Goal: Information Seeking & Learning: Learn about a topic

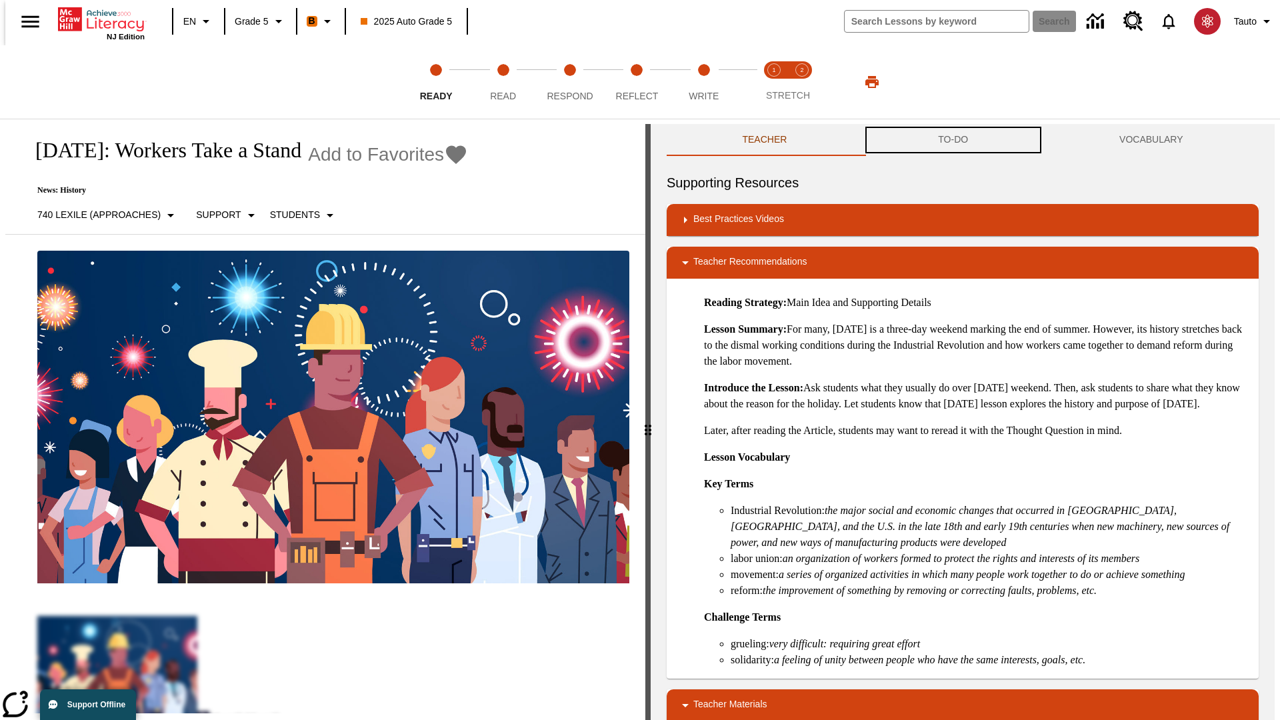
click at [953, 140] on button "TO-DO" at bounding box center [953, 140] width 181 height 32
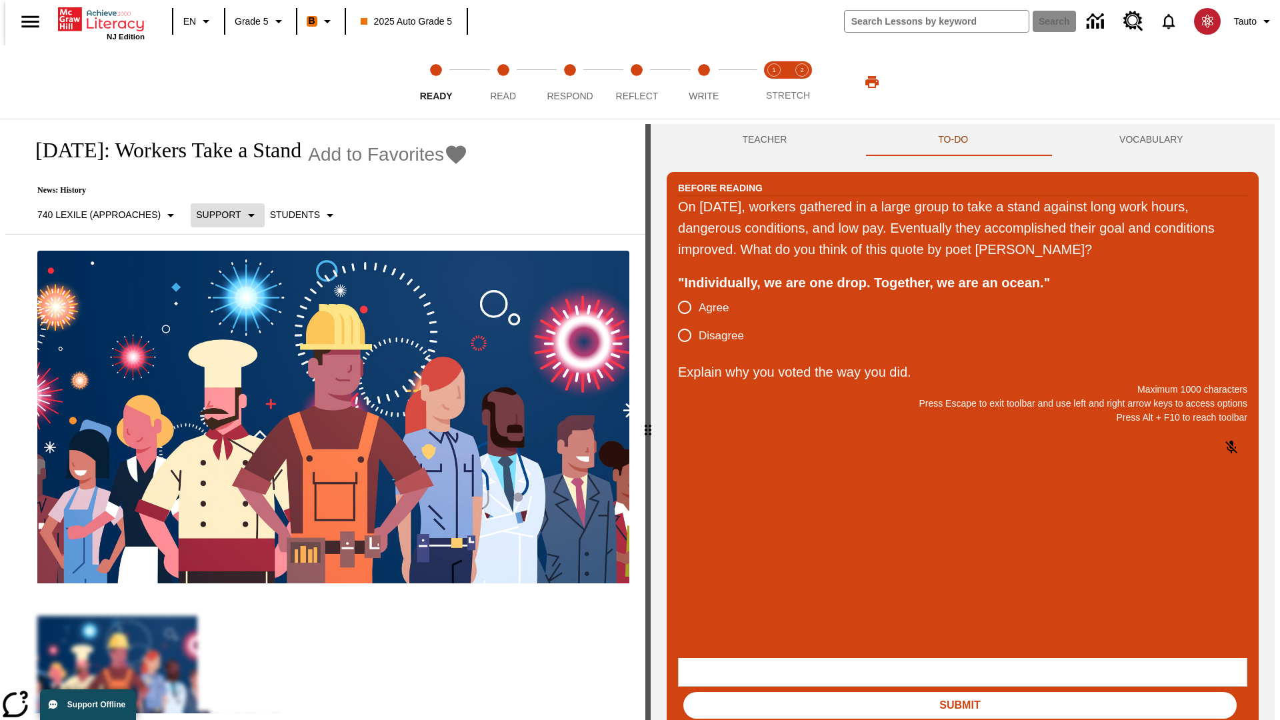
click at [220, 215] on p "Support" at bounding box center [218, 215] width 45 height 14
click at [235, 293] on p "Support" at bounding box center [234, 293] width 79 height 14
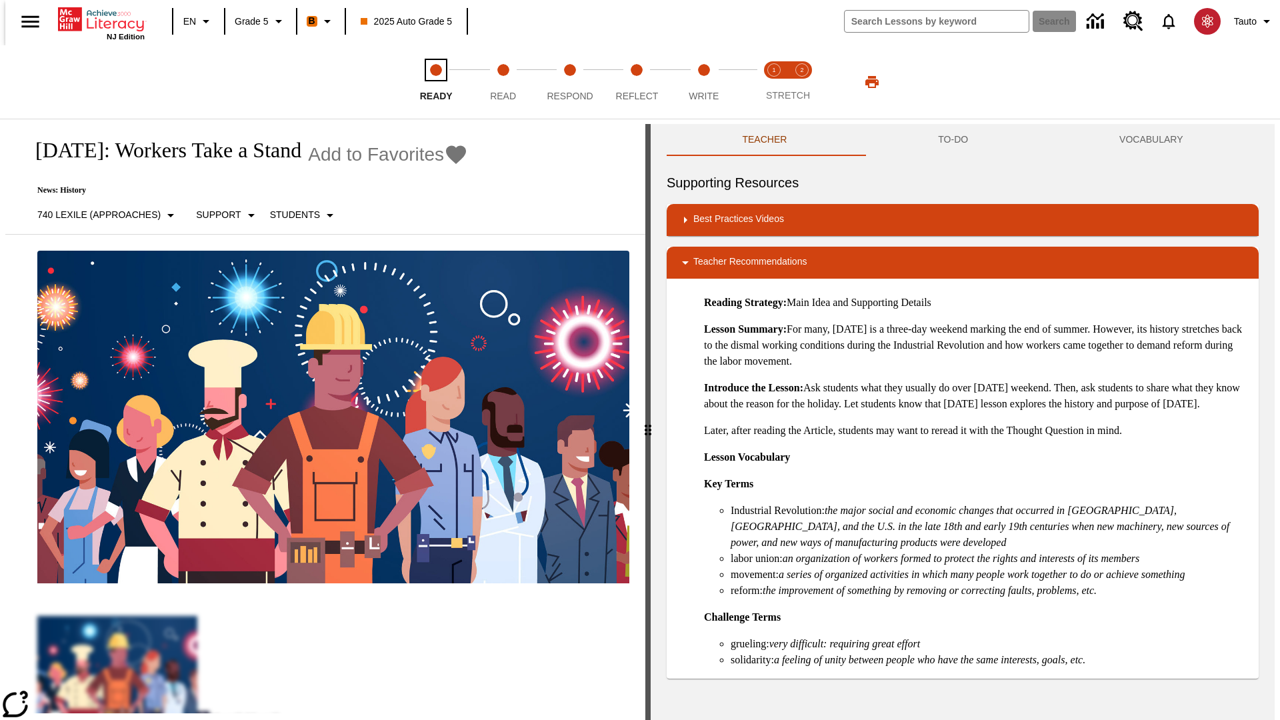
click at [436, 82] on span "Ready" at bounding box center [436, 91] width 33 height 24
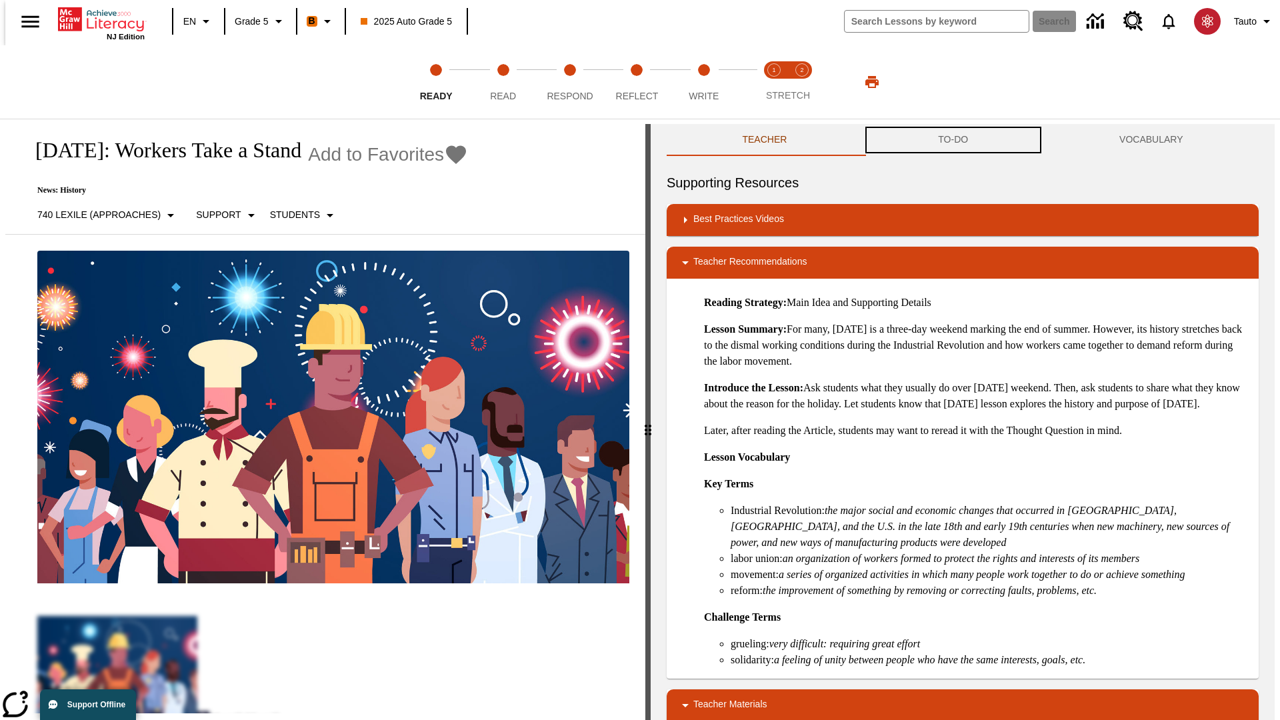
click at [953, 140] on button "TO-DO" at bounding box center [953, 140] width 181 height 32
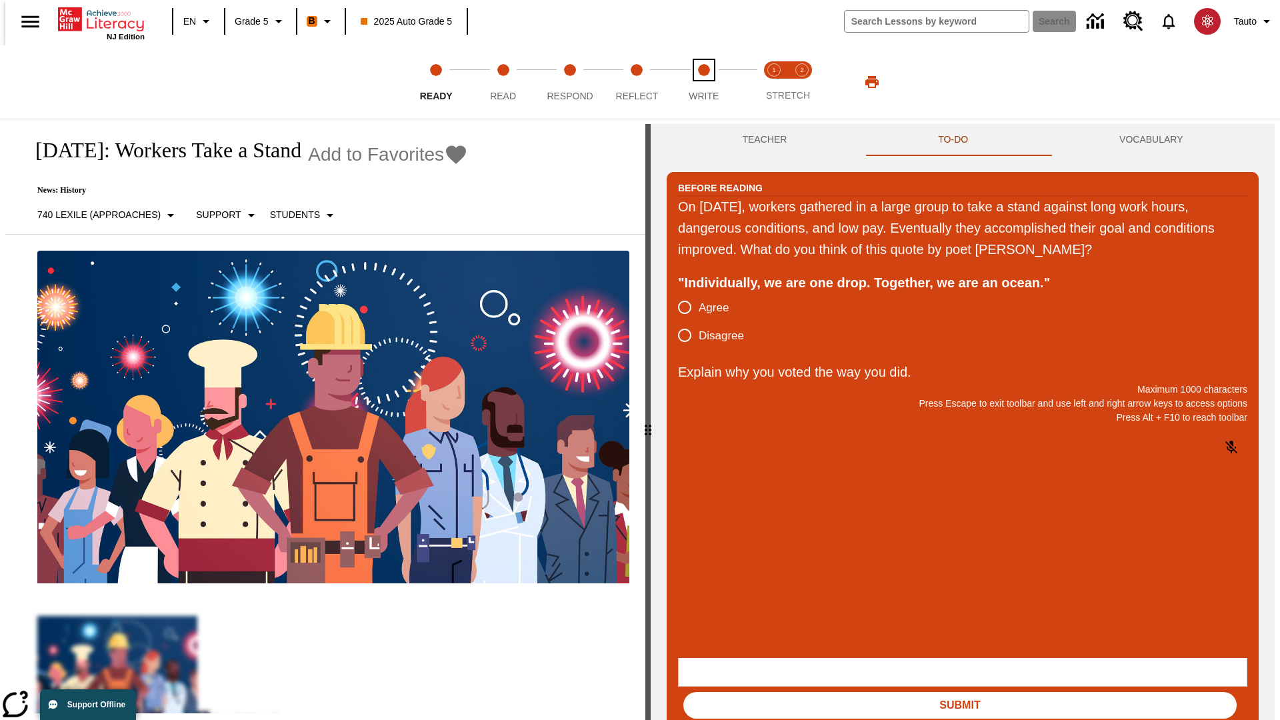
click at [703, 82] on span "Write" at bounding box center [704, 91] width 30 height 24
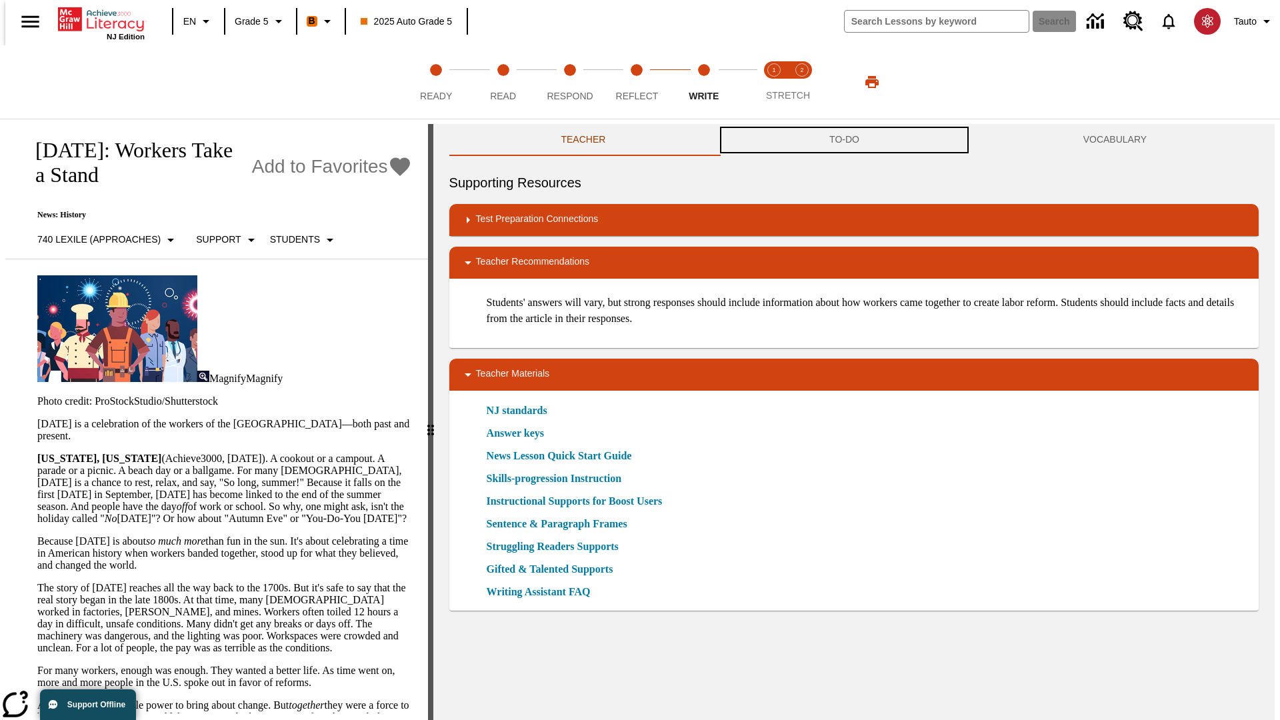
scroll to position [1, 0]
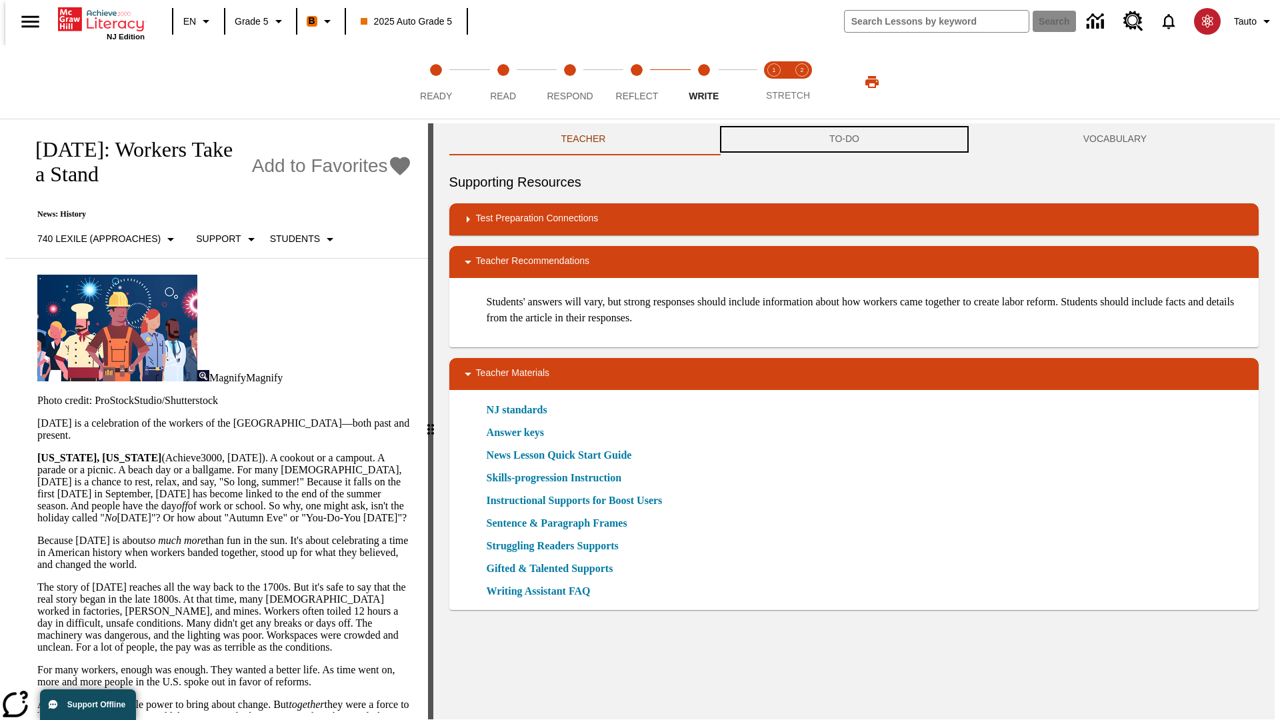
click at [845, 140] on button "TO-DO" at bounding box center [844, 139] width 254 height 32
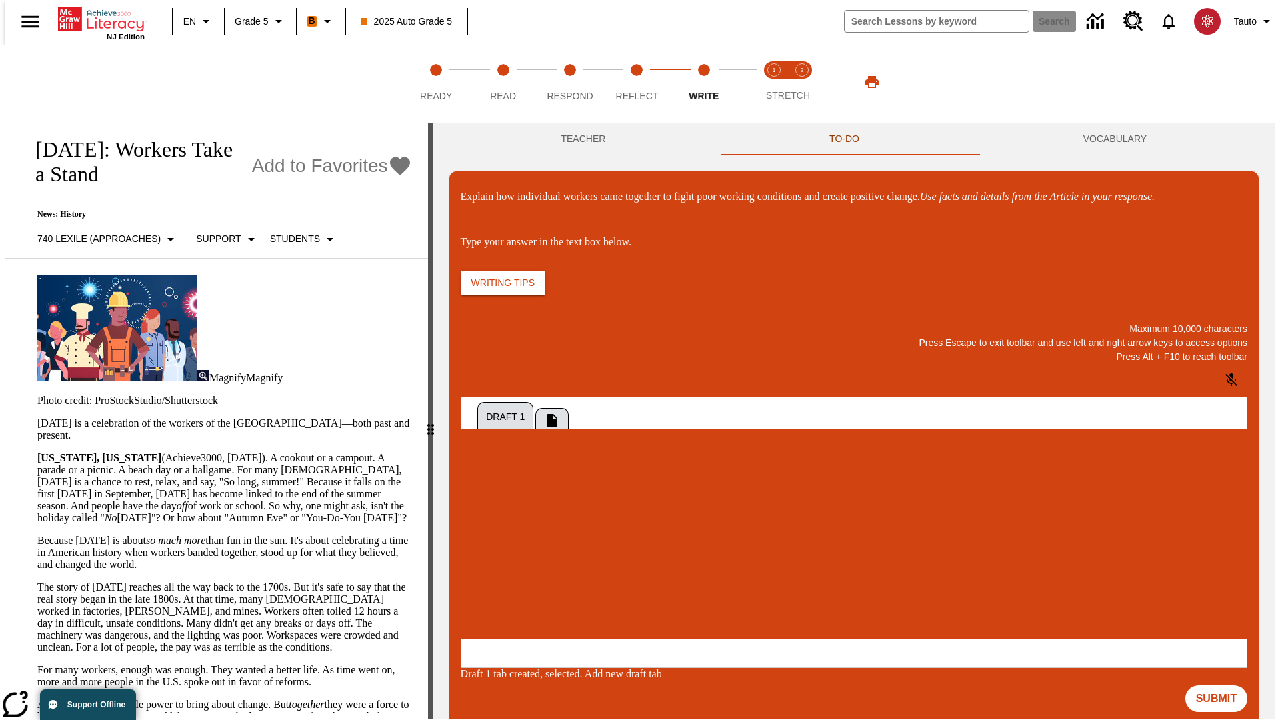
scroll to position [0, 0]
